Goal: Task Accomplishment & Management: Use online tool/utility

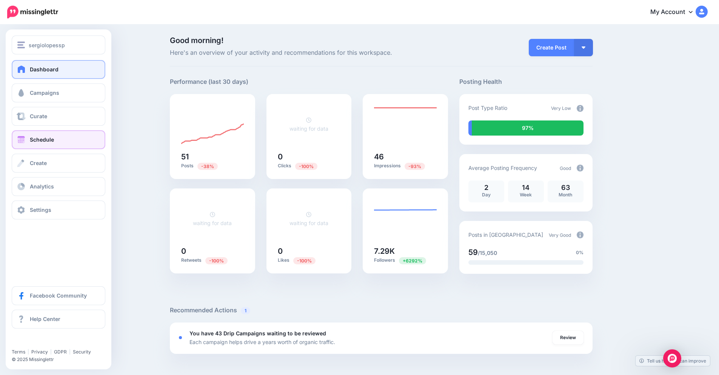
click at [31, 141] on span "Schedule" at bounding box center [42, 139] width 24 height 6
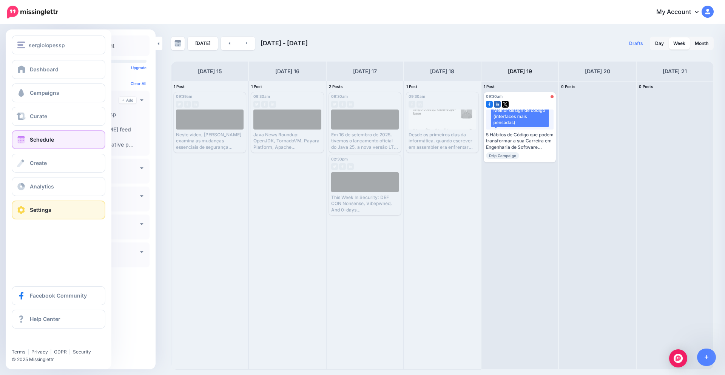
click at [45, 211] on span "Settings" at bounding box center [41, 209] width 22 height 6
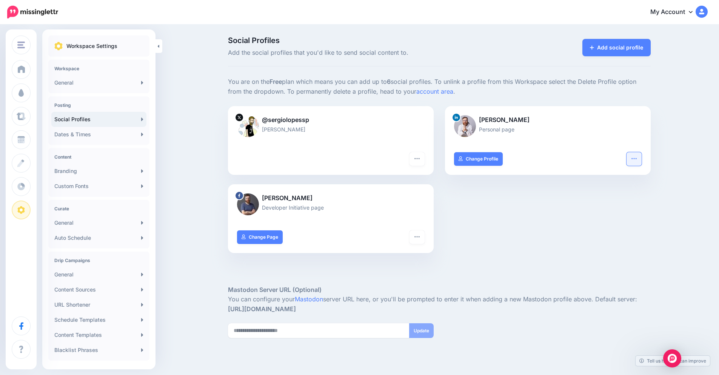
click at [633, 159] on button "button" at bounding box center [633, 159] width 15 height 14
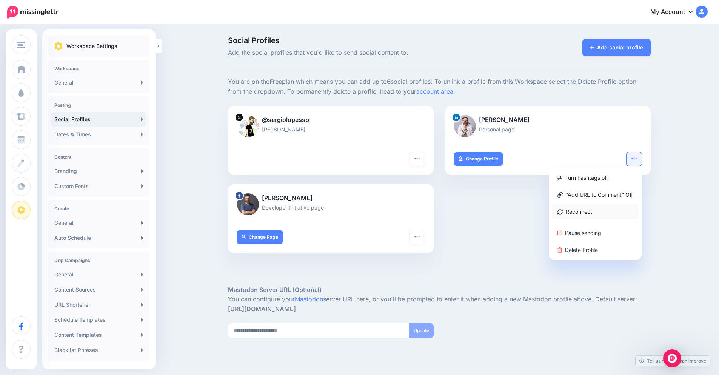
click at [576, 208] on link "Reconnect" at bounding box center [595, 211] width 87 height 15
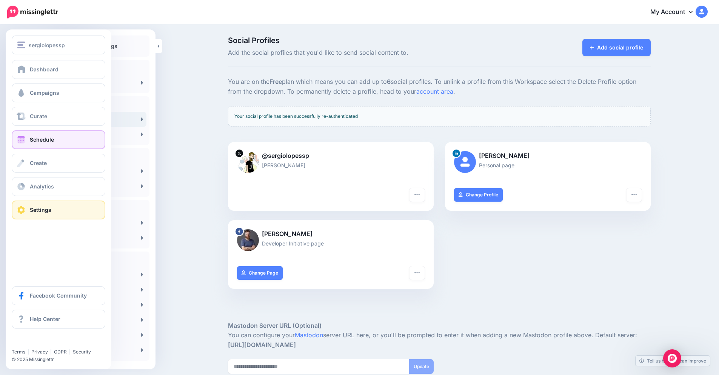
click at [45, 142] on span "Schedule" at bounding box center [42, 139] width 24 height 6
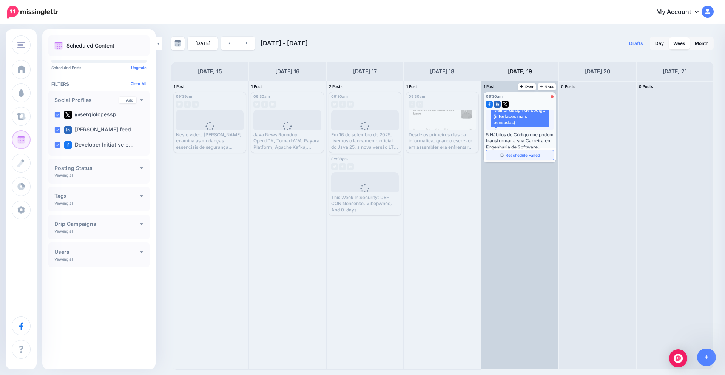
click at [526, 155] on span "Reschedule Failed" at bounding box center [522, 155] width 34 height 4
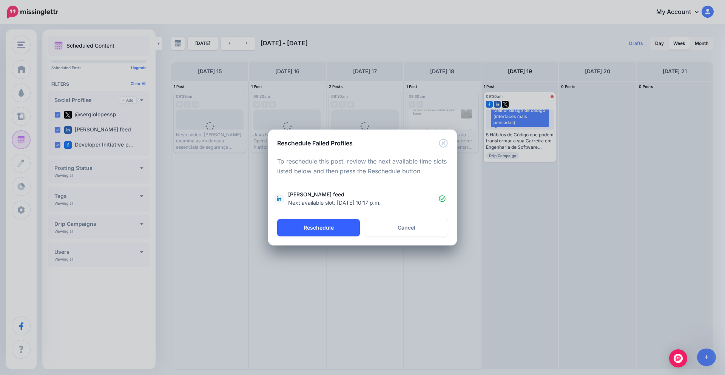
click at [324, 229] on button "Reschedule" at bounding box center [318, 227] width 83 height 17
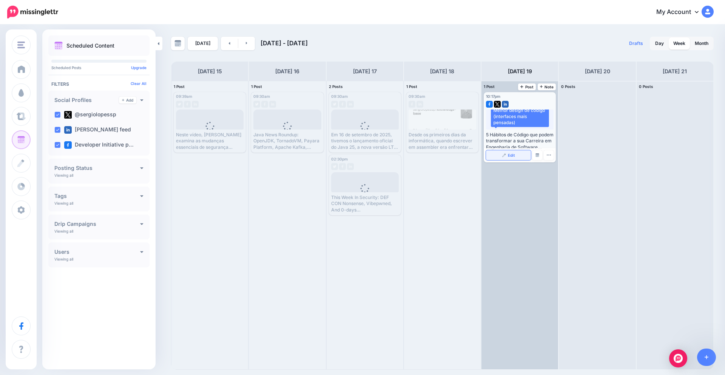
click at [517, 154] on link "Edit" at bounding box center [508, 155] width 45 height 10
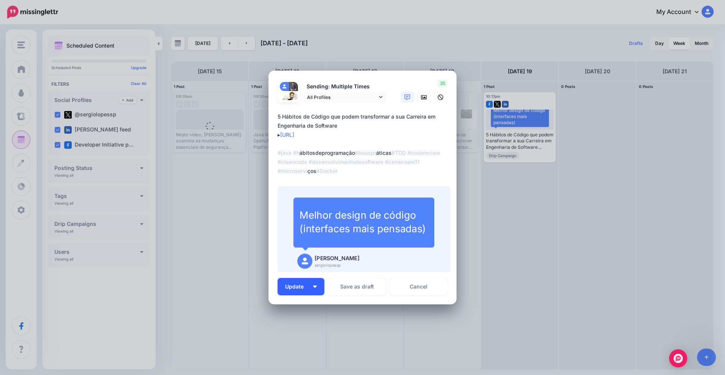
click at [311, 288] on button "Update" at bounding box center [300, 286] width 47 height 17
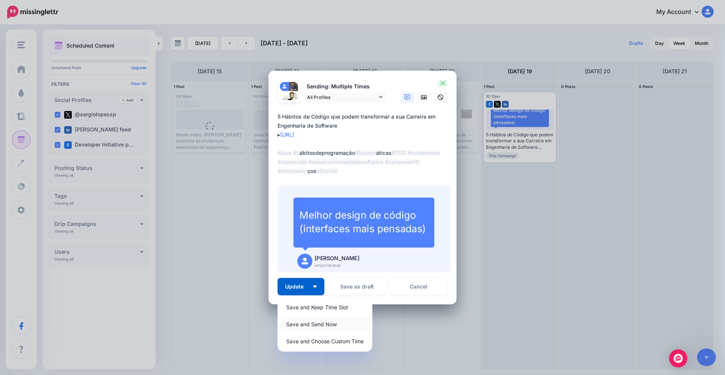
click at [319, 325] on link "Save and Send Now" at bounding box center [324, 324] width 89 height 15
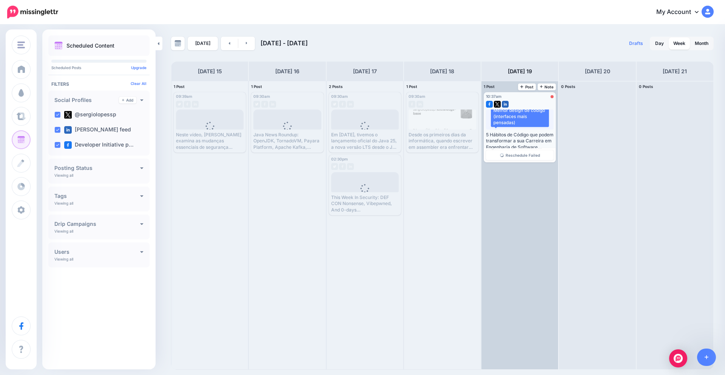
click at [531, 100] on div at bounding box center [520, 102] width 68 height 7
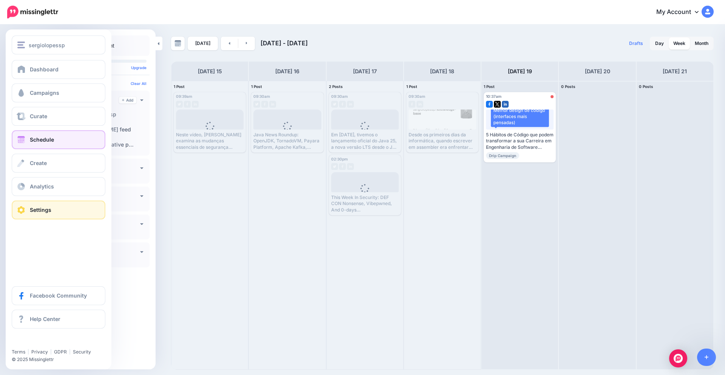
click at [52, 206] on link "Settings" at bounding box center [59, 209] width 94 height 19
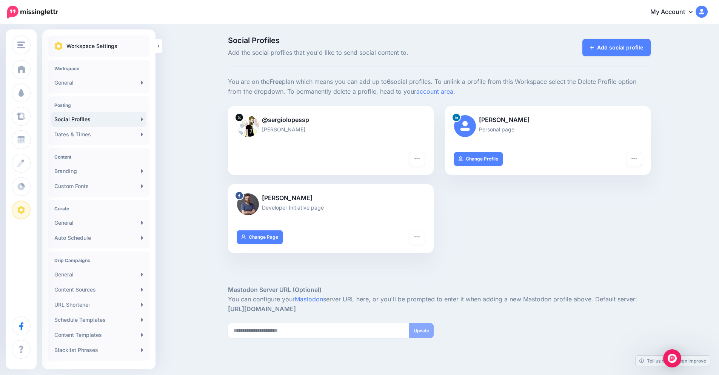
click at [540, 137] on div at bounding box center [548, 138] width 188 height 9
click at [636, 155] on icon "button" at bounding box center [634, 158] width 6 height 6
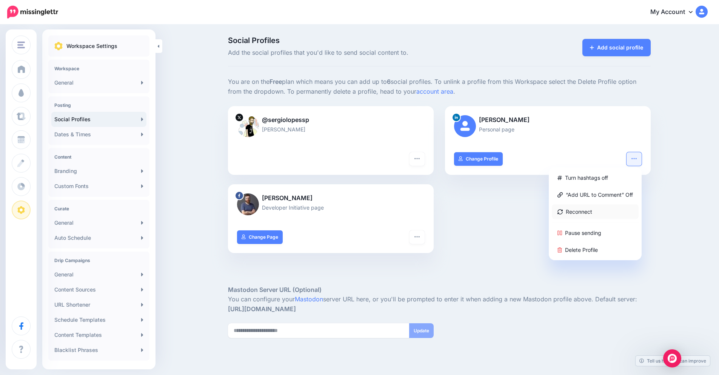
click at [591, 212] on link "Reconnect" at bounding box center [595, 211] width 87 height 15
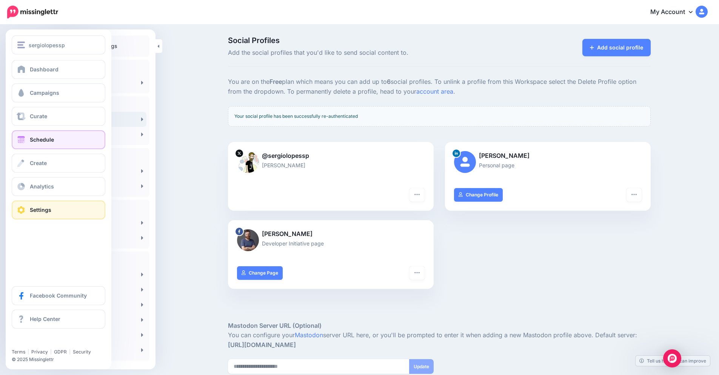
click at [45, 137] on span "Schedule" at bounding box center [42, 139] width 24 height 6
